Goal: Task Accomplishment & Management: Use online tool/utility

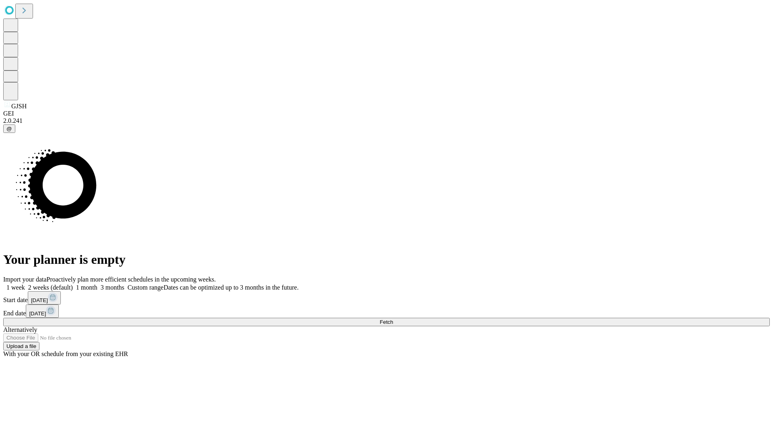
click at [73, 284] on label "2 weeks (default)" at bounding box center [49, 287] width 48 height 7
click at [393, 319] on span "Fetch" at bounding box center [386, 322] width 13 height 6
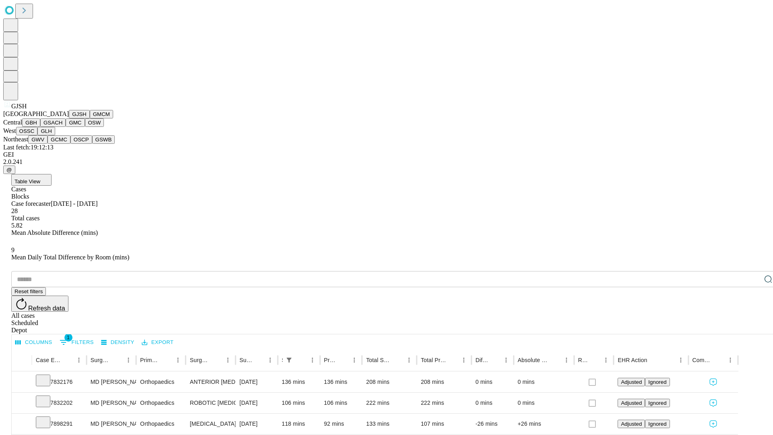
click at [90, 118] on button "GMCM" at bounding box center [101, 114] width 23 height 8
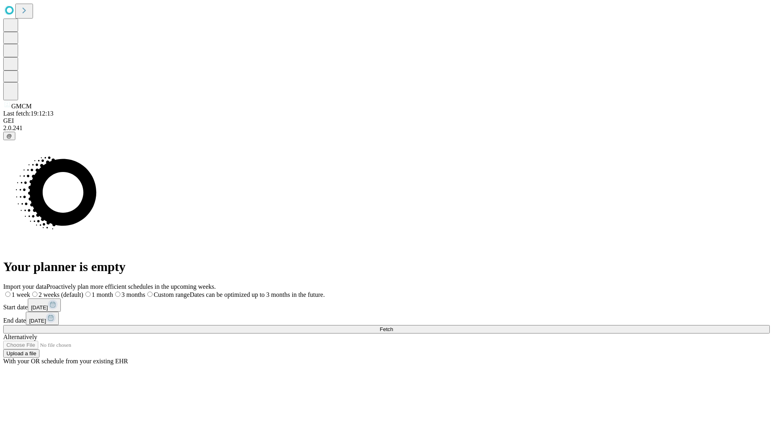
click at [83, 291] on label "2 weeks (default)" at bounding box center [56, 294] width 53 height 7
click at [393, 326] on span "Fetch" at bounding box center [386, 329] width 13 height 6
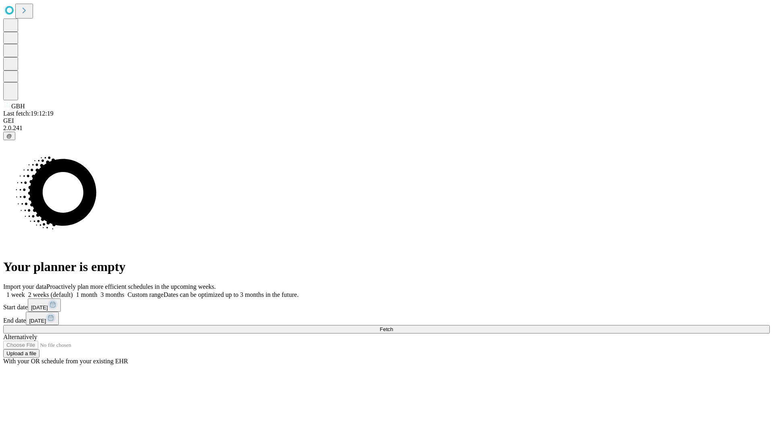
click at [73, 291] on label "2 weeks (default)" at bounding box center [49, 294] width 48 height 7
click at [393, 326] on span "Fetch" at bounding box center [386, 329] width 13 height 6
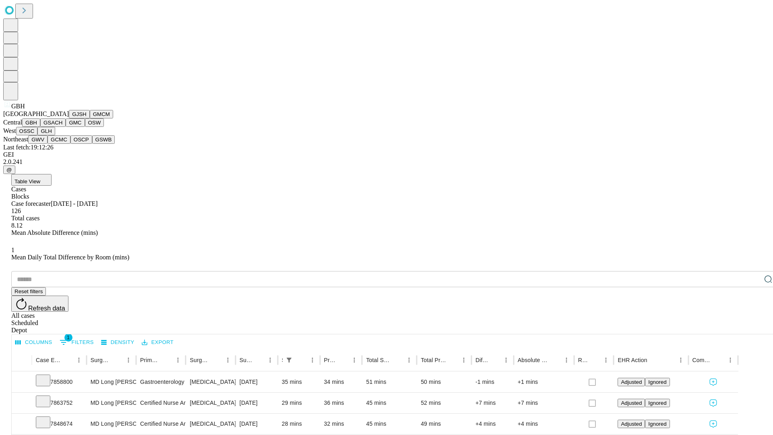
click at [62, 127] on button "GSACH" at bounding box center [52, 122] width 25 height 8
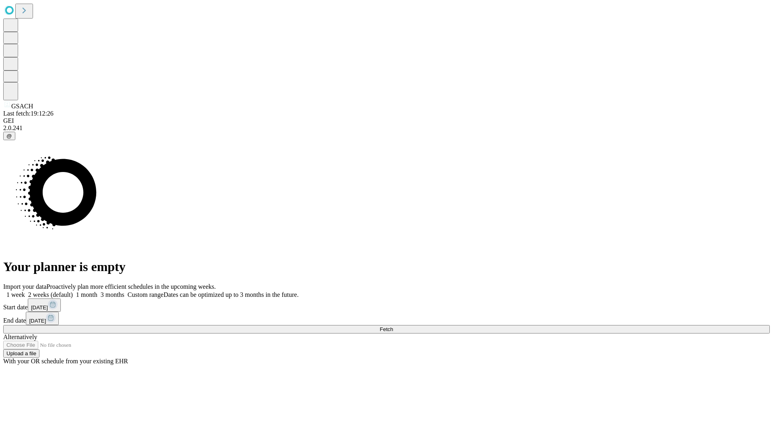
click at [73, 291] on label "2 weeks (default)" at bounding box center [49, 294] width 48 height 7
click at [393, 326] on span "Fetch" at bounding box center [386, 329] width 13 height 6
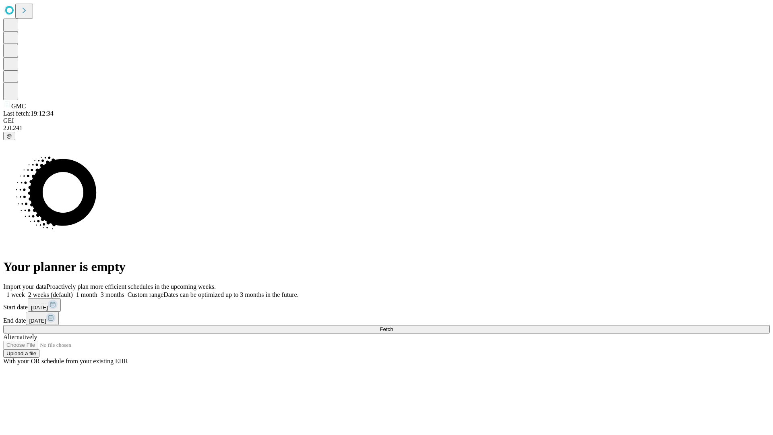
click at [73, 291] on label "2 weeks (default)" at bounding box center [49, 294] width 48 height 7
click at [393, 326] on span "Fetch" at bounding box center [386, 329] width 13 height 6
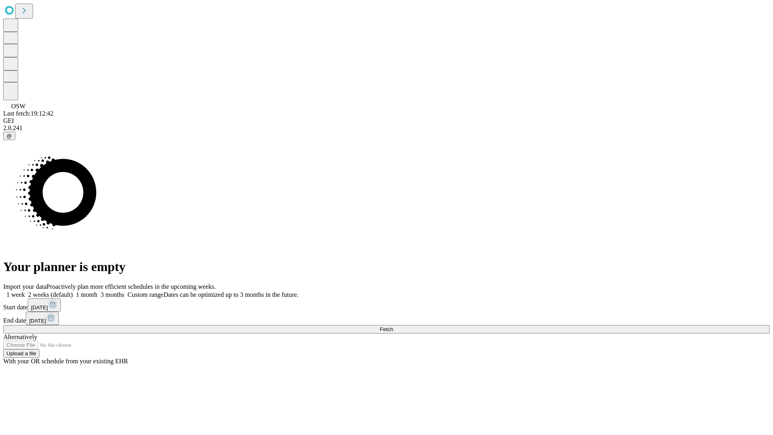
click at [73, 291] on label "2 weeks (default)" at bounding box center [49, 294] width 48 height 7
click at [393, 326] on span "Fetch" at bounding box center [386, 329] width 13 height 6
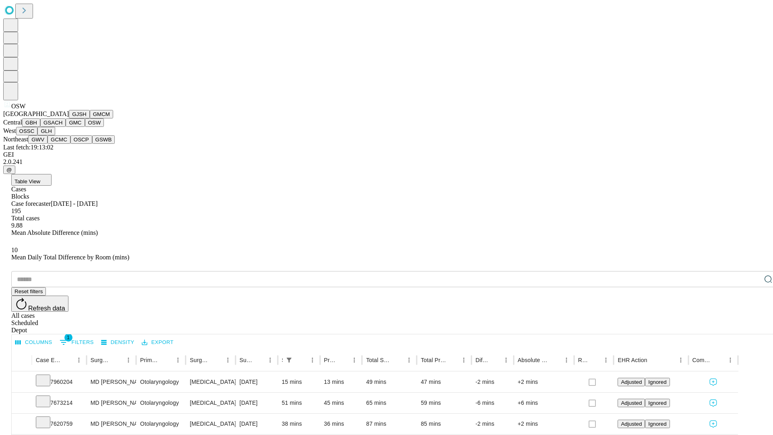
click at [38, 135] on button "OSSC" at bounding box center [27, 131] width 22 height 8
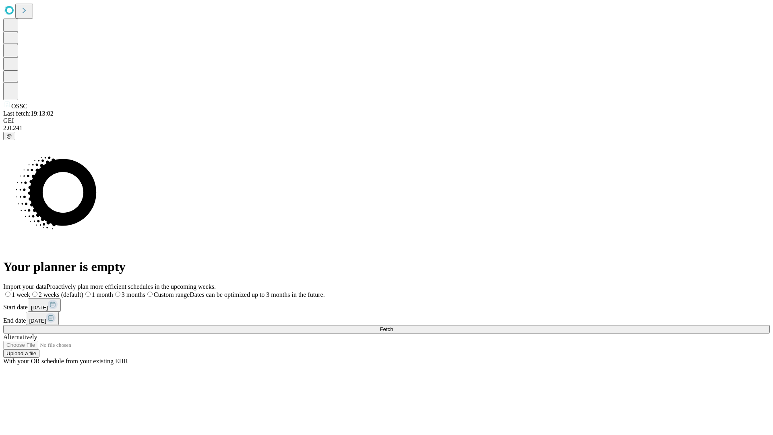
click at [83, 291] on label "2 weeks (default)" at bounding box center [56, 294] width 53 height 7
click at [393, 326] on span "Fetch" at bounding box center [386, 329] width 13 height 6
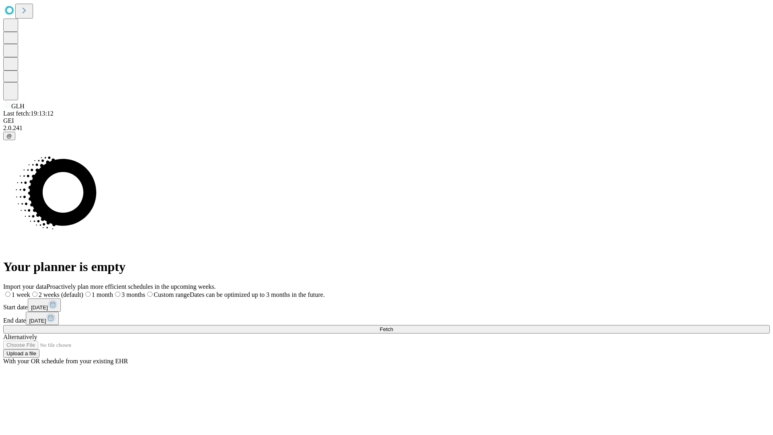
click at [83, 291] on label "2 weeks (default)" at bounding box center [56, 294] width 53 height 7
click at [393, 326] on span "Fetch" at bounding box center [386, 329] width 13 height 6
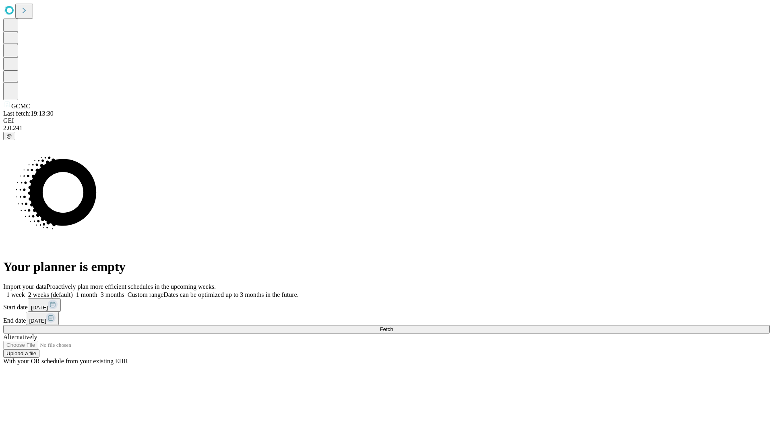
click at [73, 291] on label "2 weeks (default)" at bounding box center [49, 294] width 48 height 7
click at [393, 326] on span "Fetch" at bounding box center [386, 329] width 13 height 6
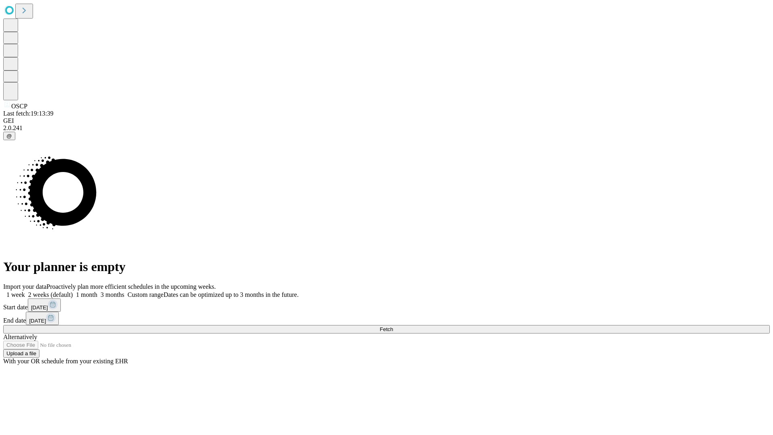
click at [73, 291] on label "2 weeks (default)" at bounding box center [49, 294] width 48 height 7
click at [393, 326] on span "Fetch" at bounding box center [386, 329] width 13 height 6
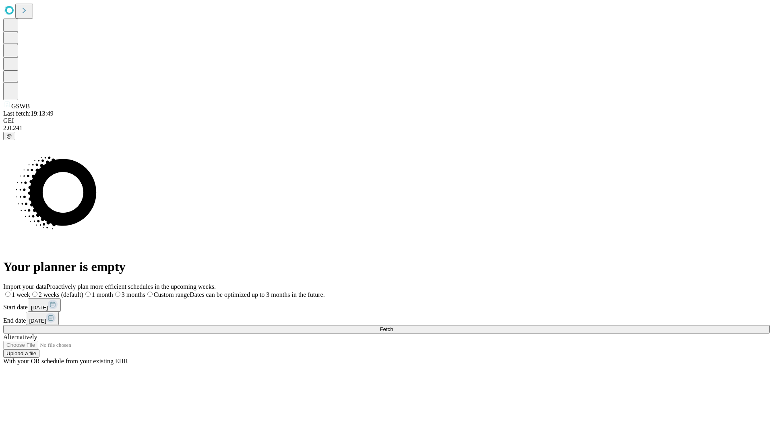
click at [83, 291] on label "2 weeks (default)" at bounding box center [56, 294] width 53 height 7
click at [393, 326] on span "Fetch" at bounding box center [386, 329] width 13 height 6
